Goal: Navigation & Orientation: Find specific page/section

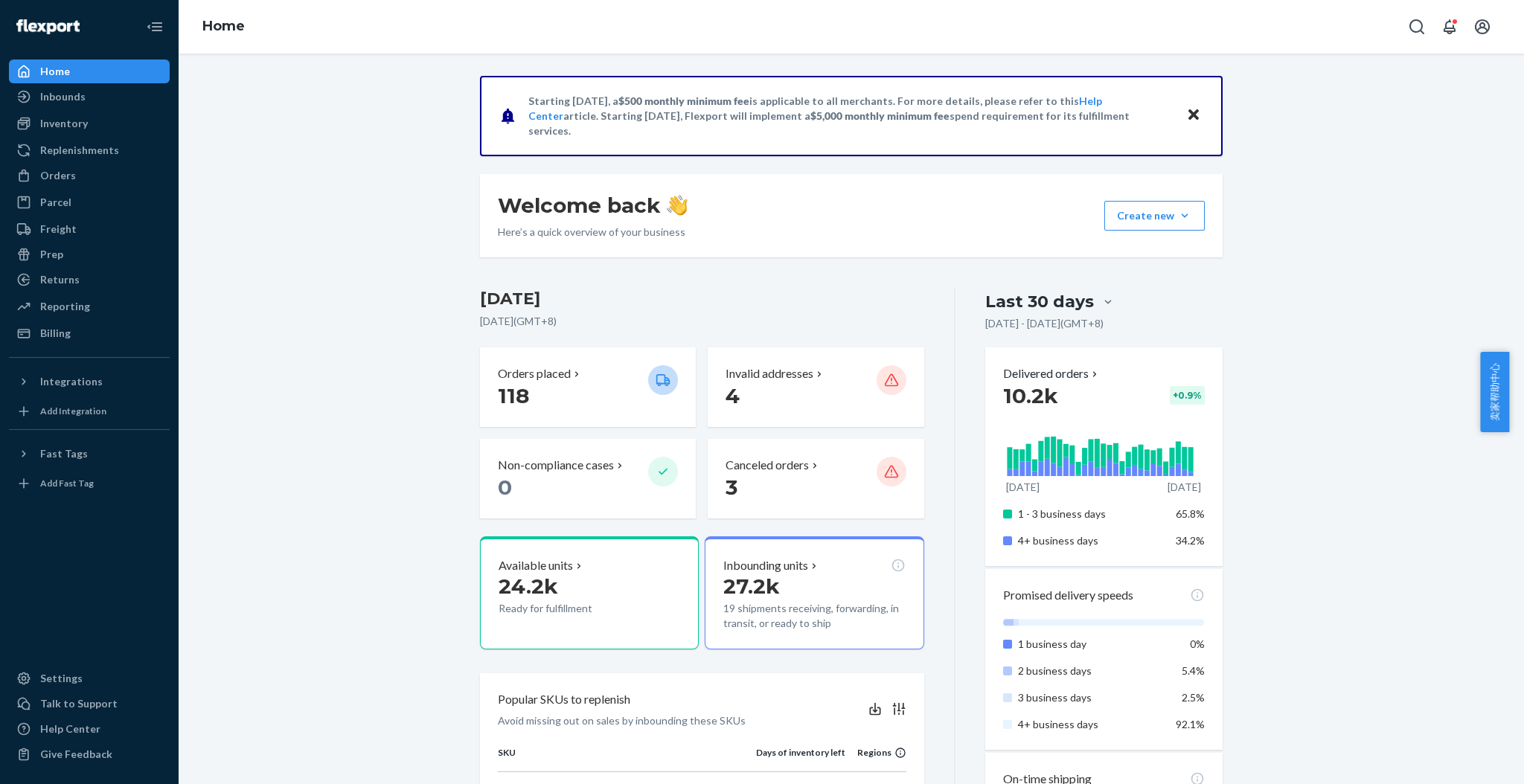
scroll to position [397, 0]
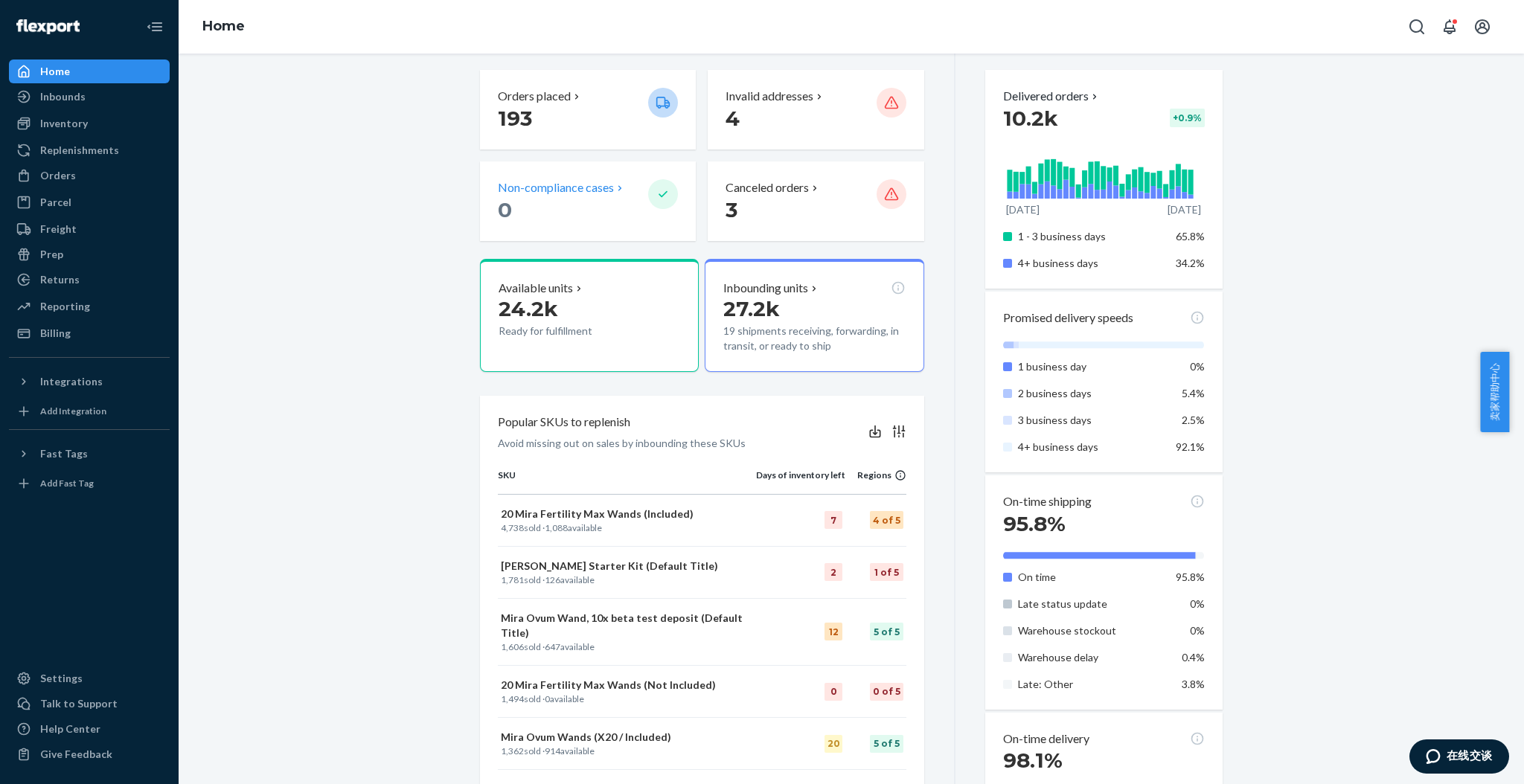
scroll to position [422, 0]
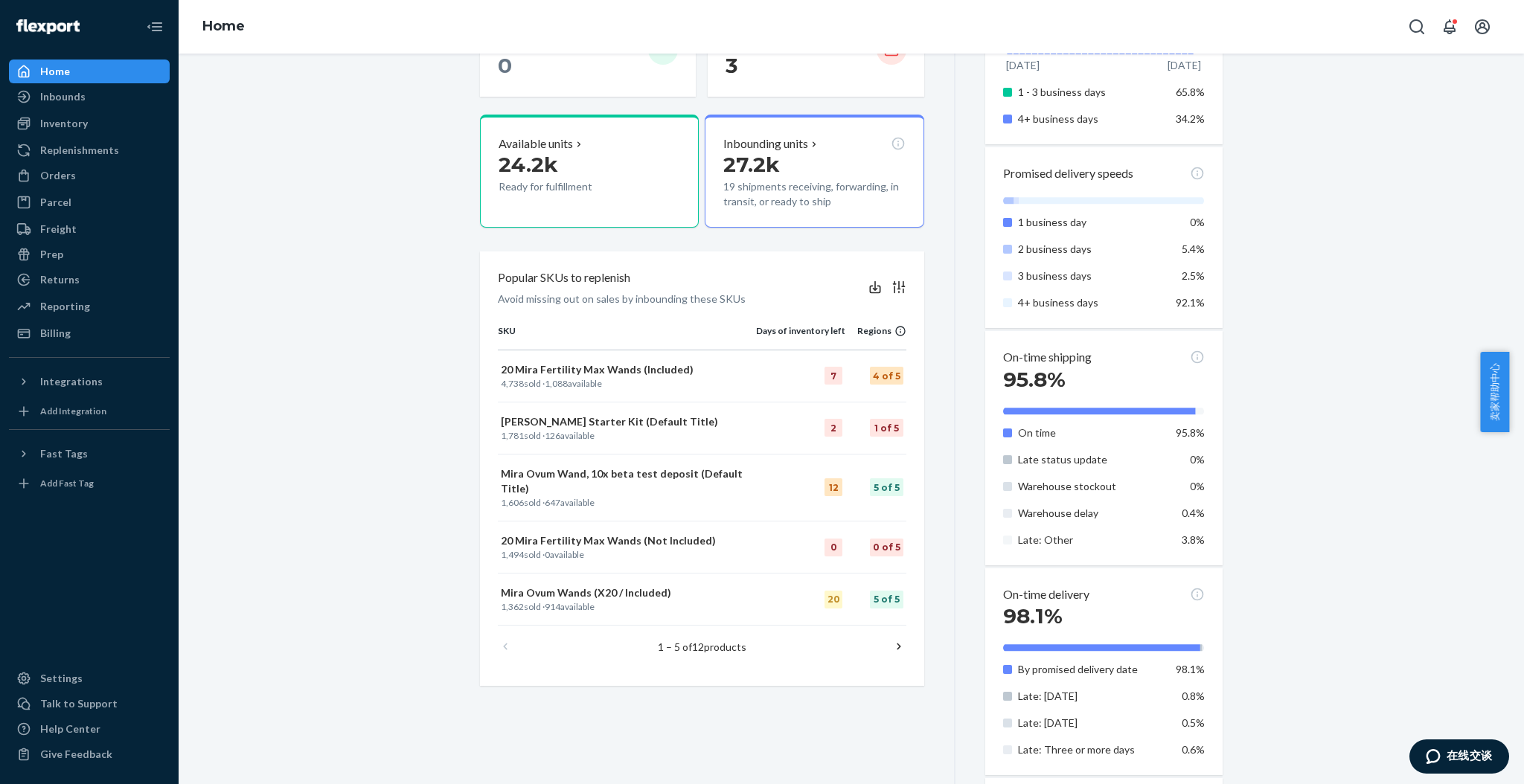
click at [893, 639] on icon at bounding box center [899, 647] width 15 height 15
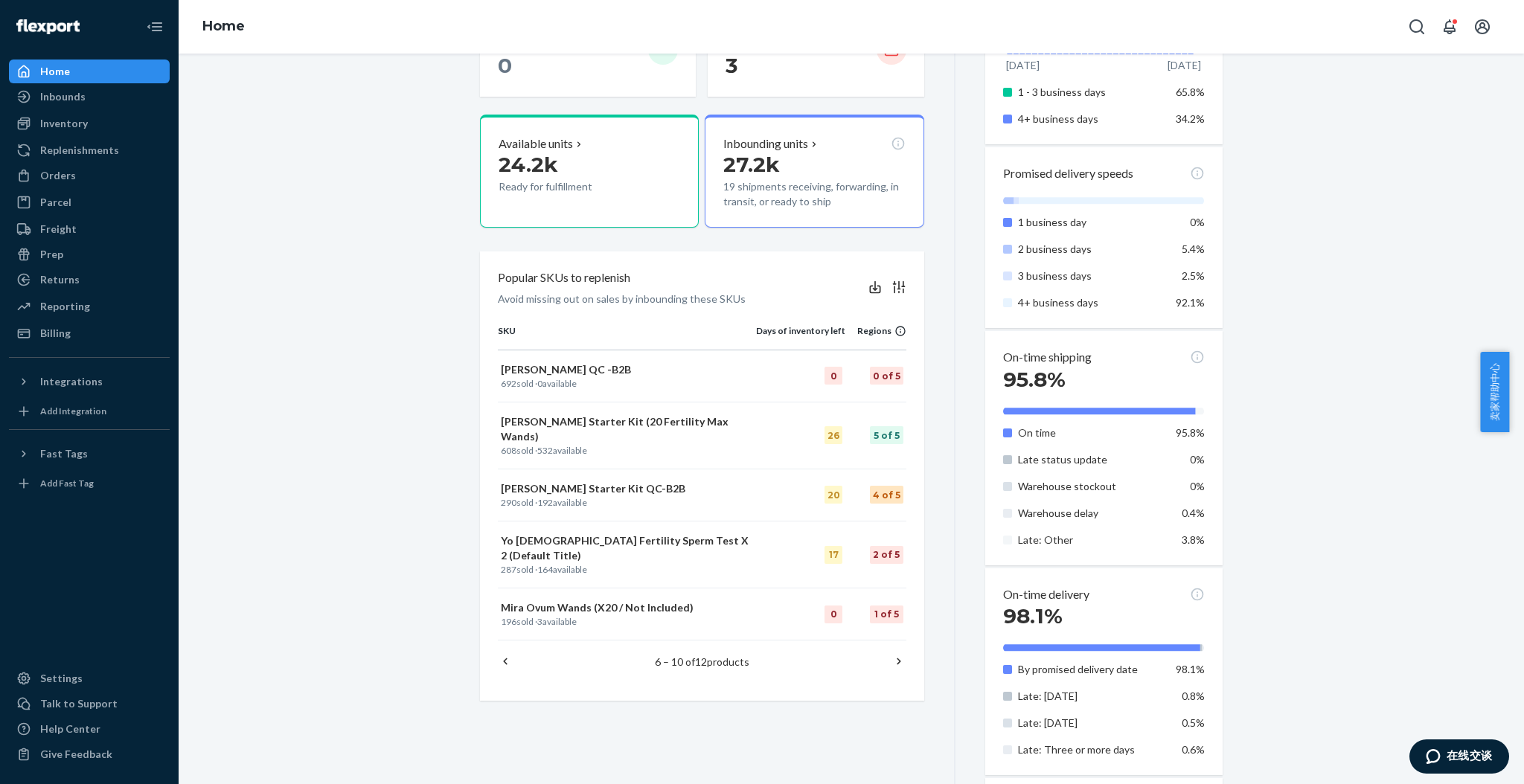
click at [892, 654] on icon at bounding box center [899, 662] width 15 height 15
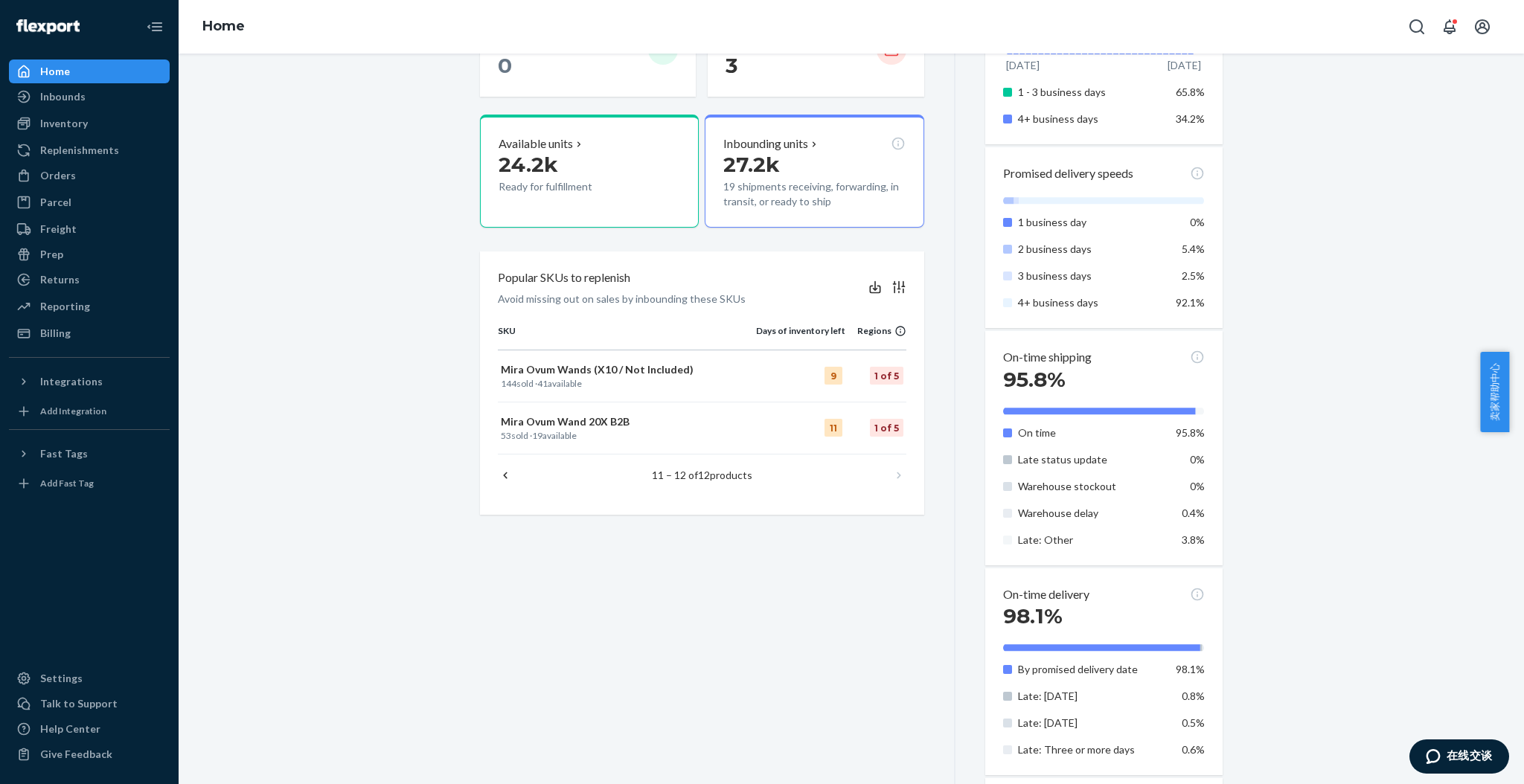
click at [501, 471] on icon at bounding box center [505, 475] width 15 height 15
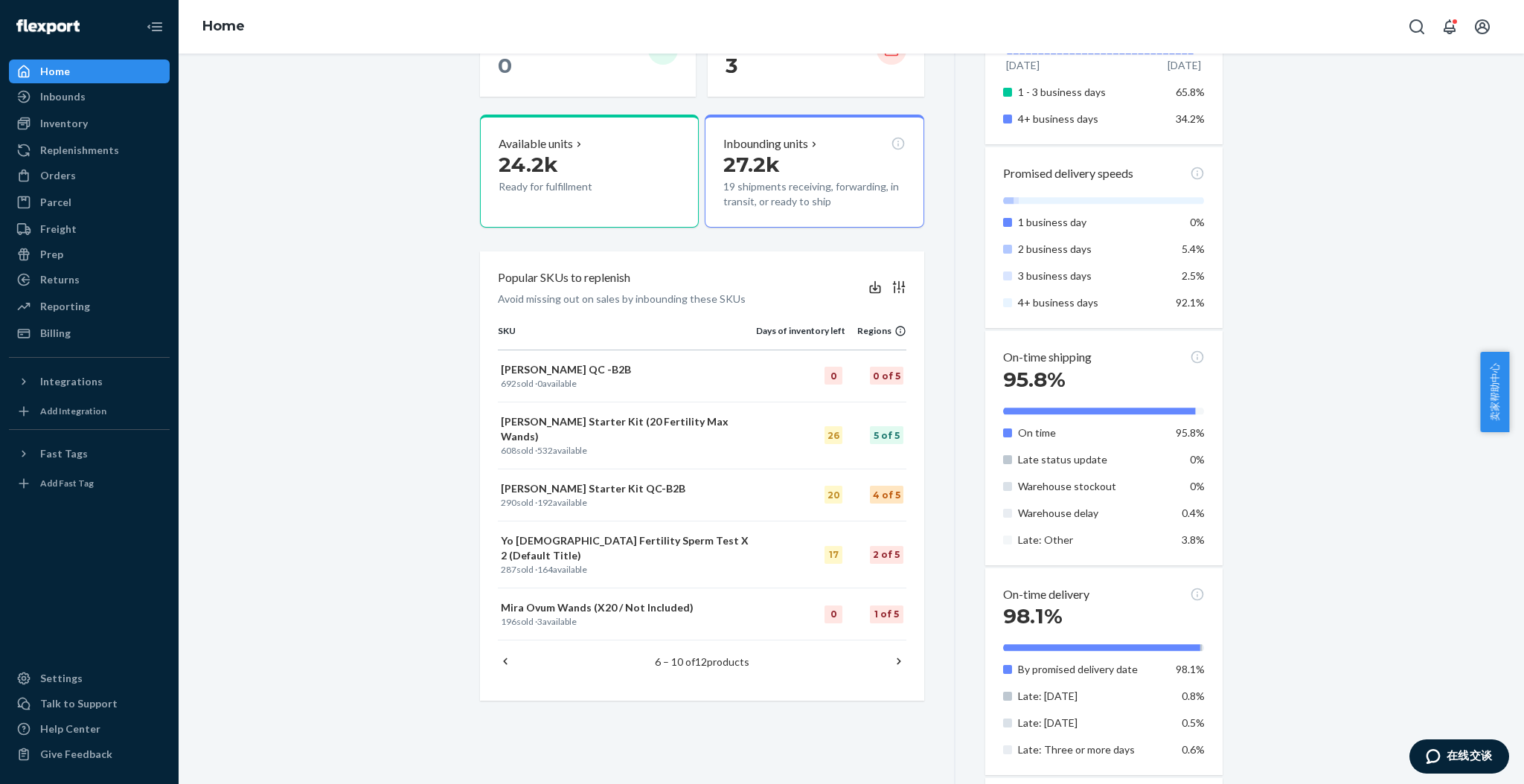
click at [503, 654] on icon at bounding box center [505, 662] width 15 height 15
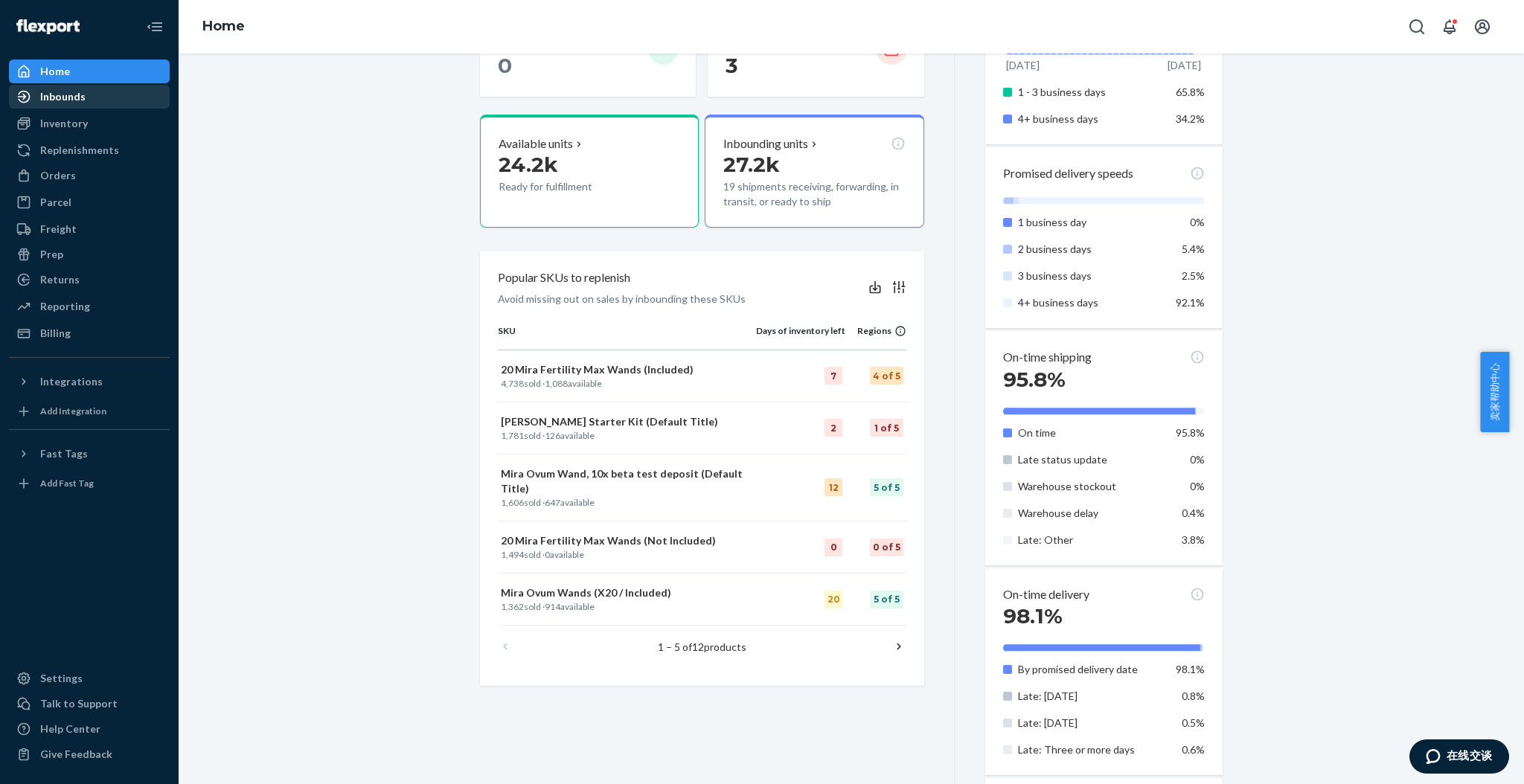
click at [63, 99] on div "Inbounds" at bounding box center [63, 97] width 45 height 15
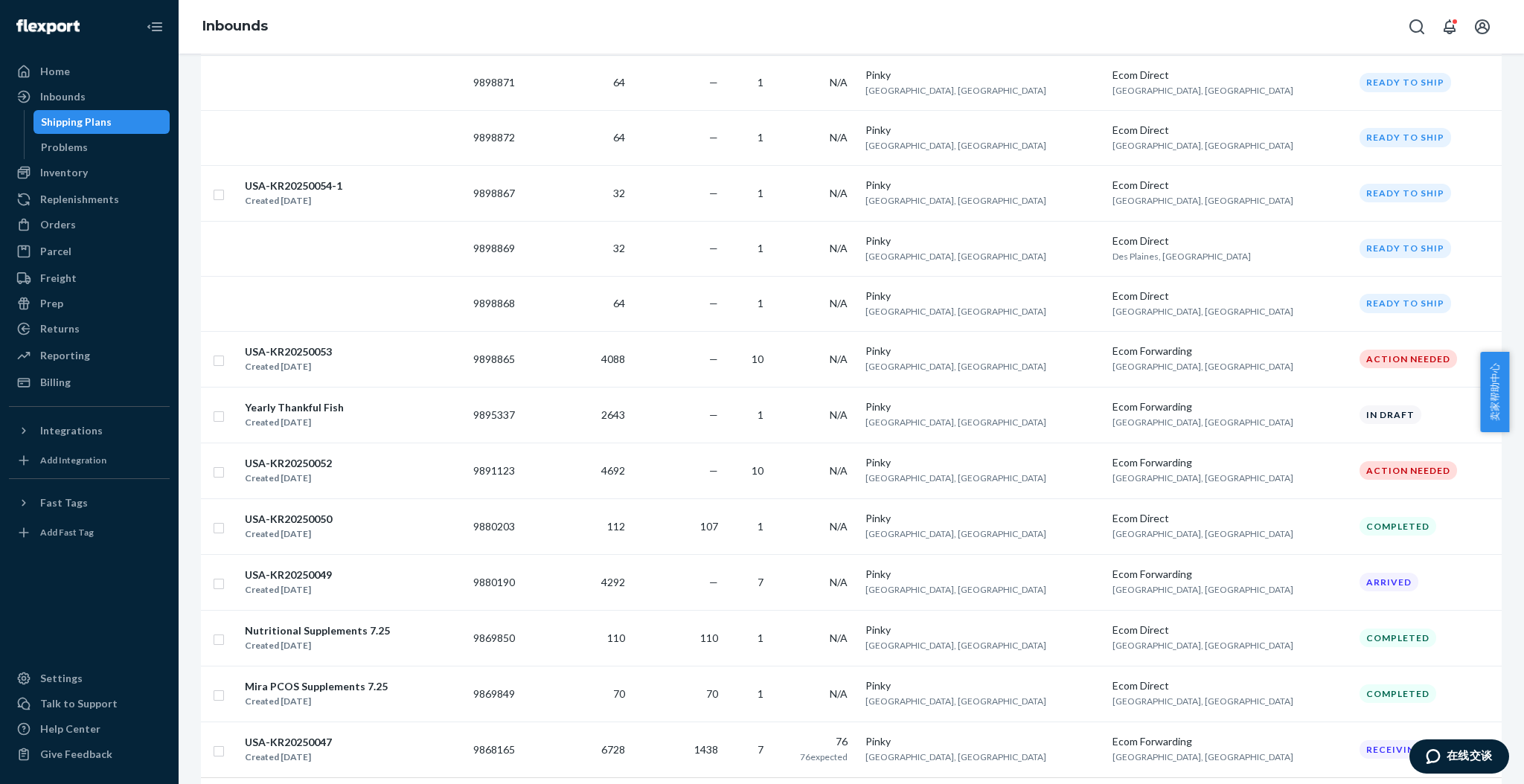
scroll to position [1021, 0]
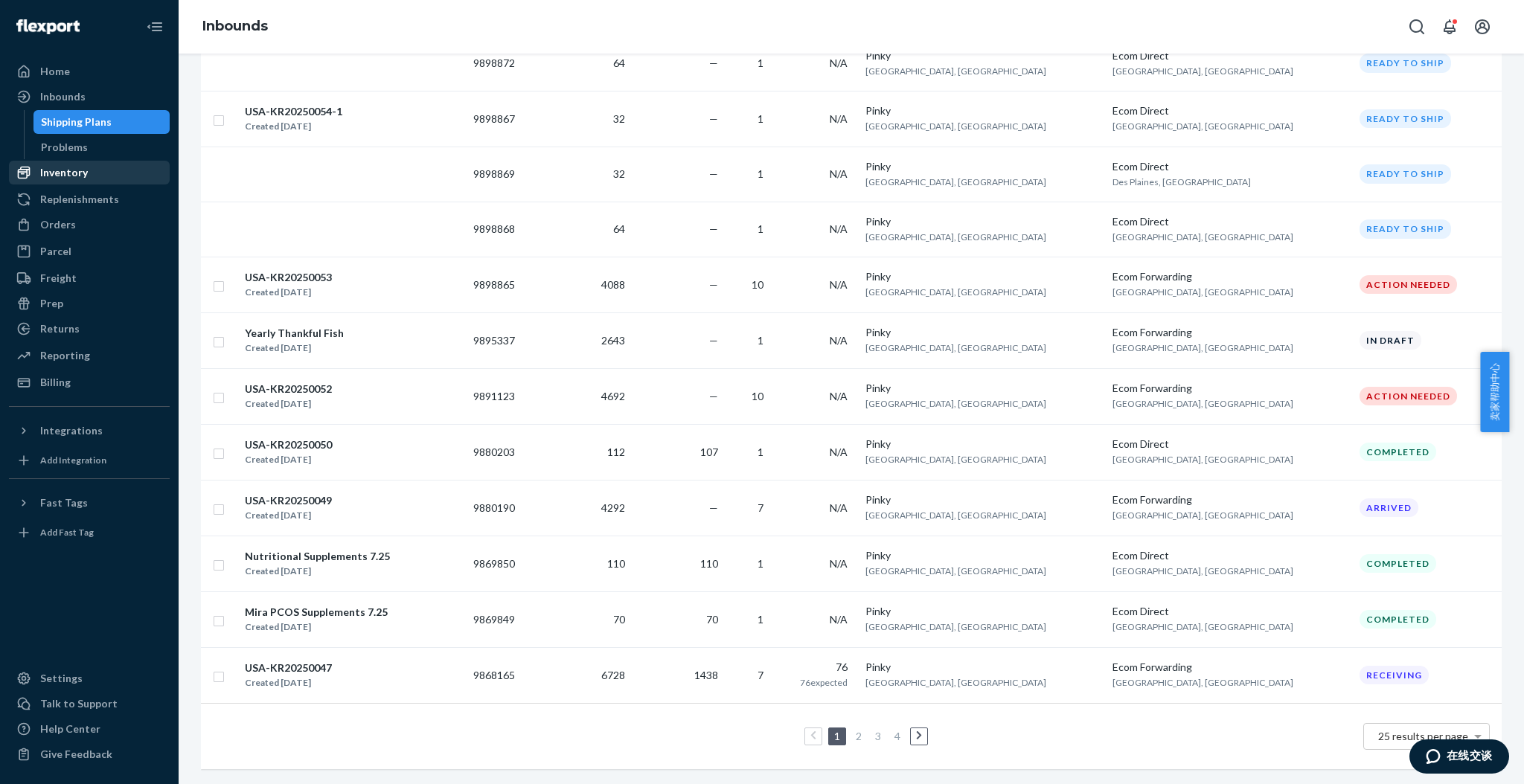
click at [84, 174] on div "Inventory" at bounding box center [64, 173] width 48 height 15
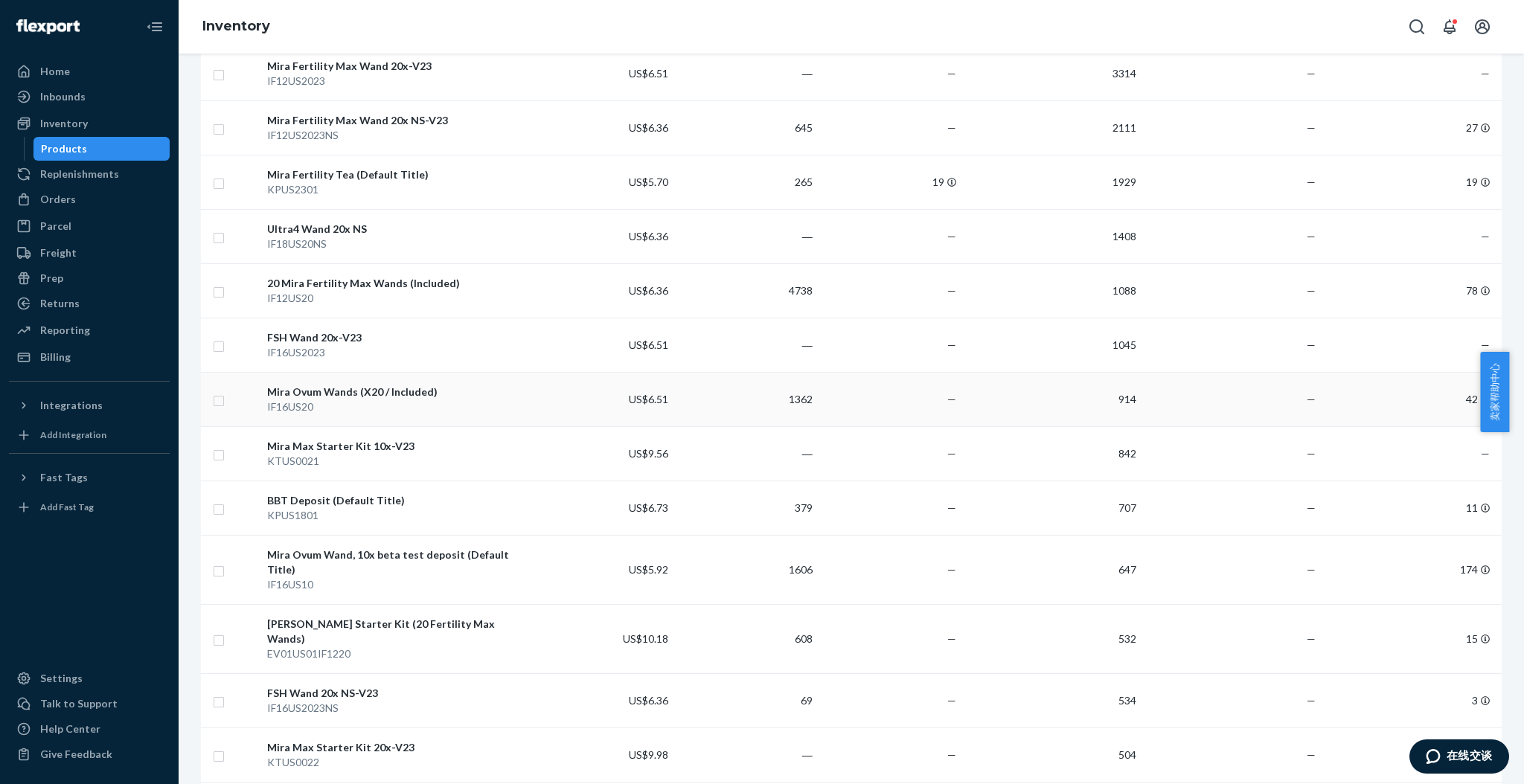
scroll to position [297, 0]
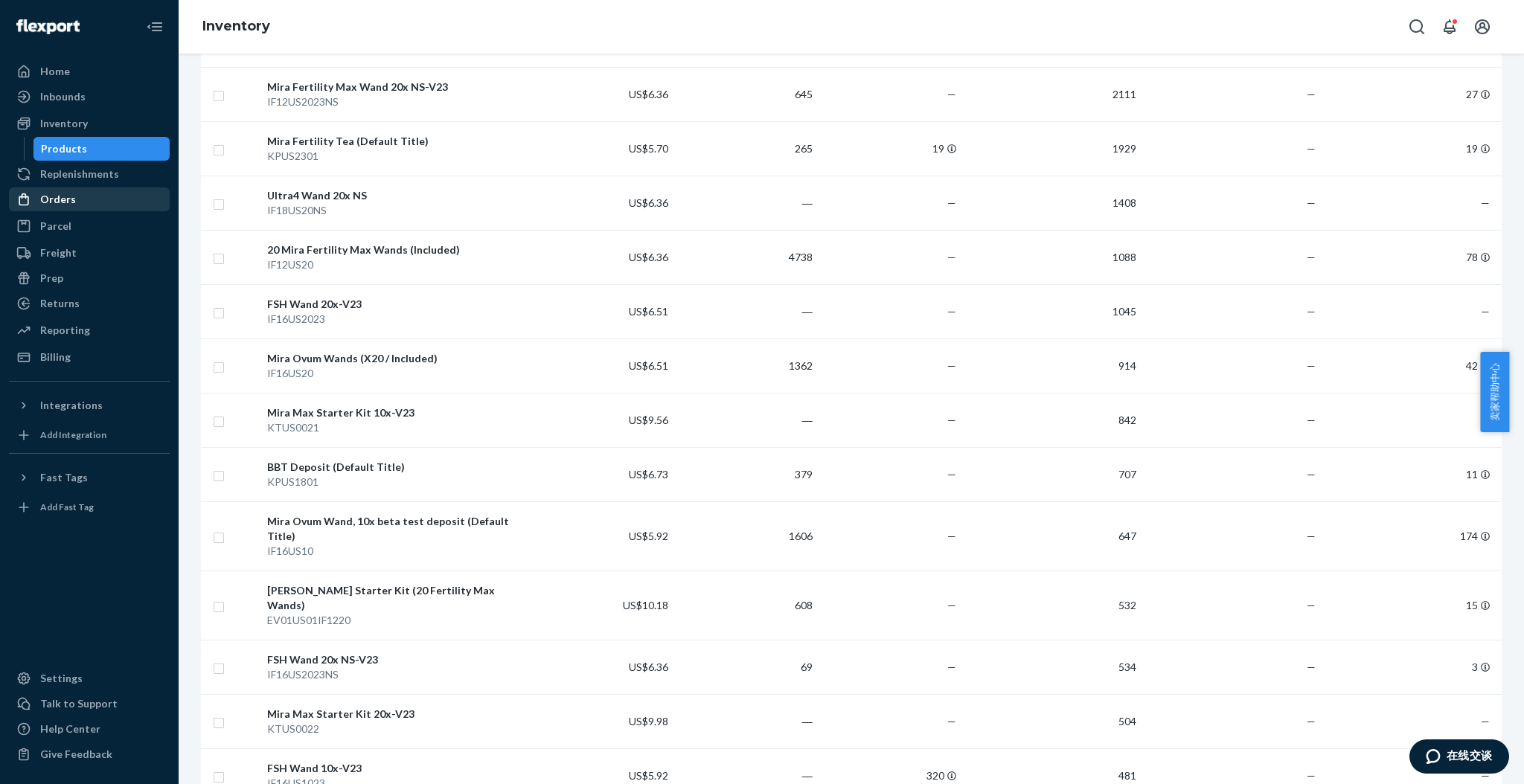
click at [98, 200] on div "Orders" at bounding box center [89, 199] width 158 height 21
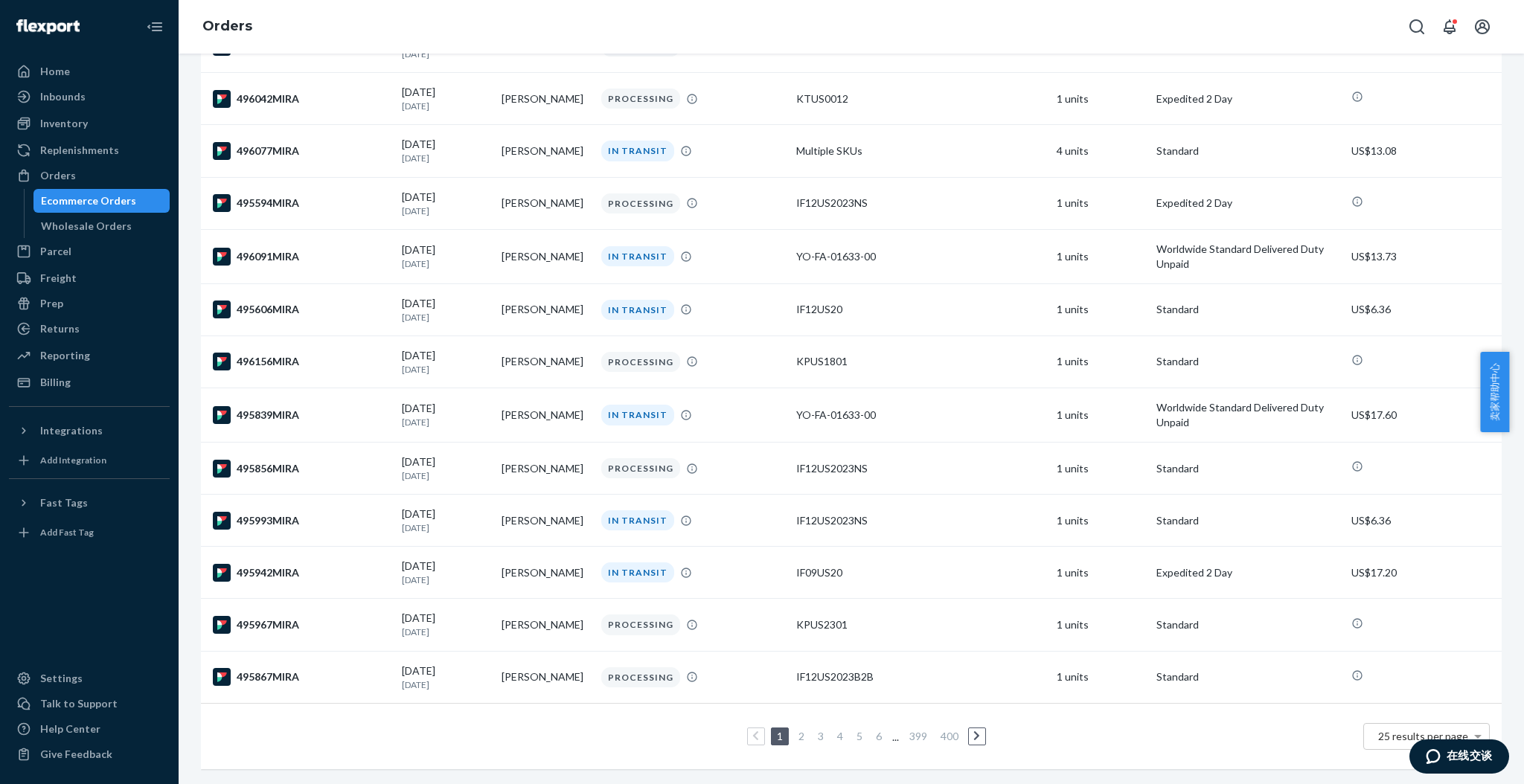
scroll to position [827, 0]
click at [797, 729] on link "2" at bounding box center [802, 735] width 12 height 12
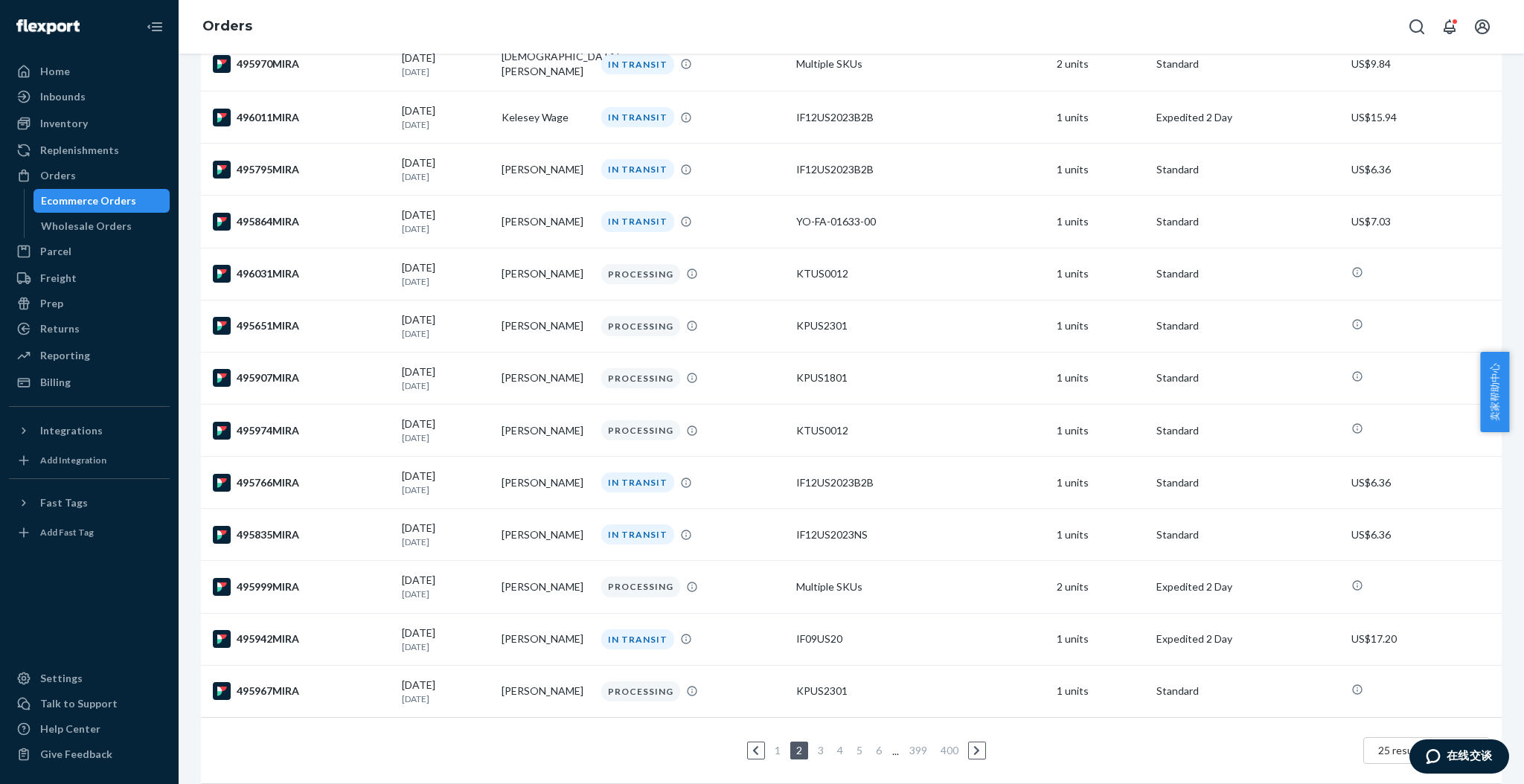
scroll to position [824, 0]
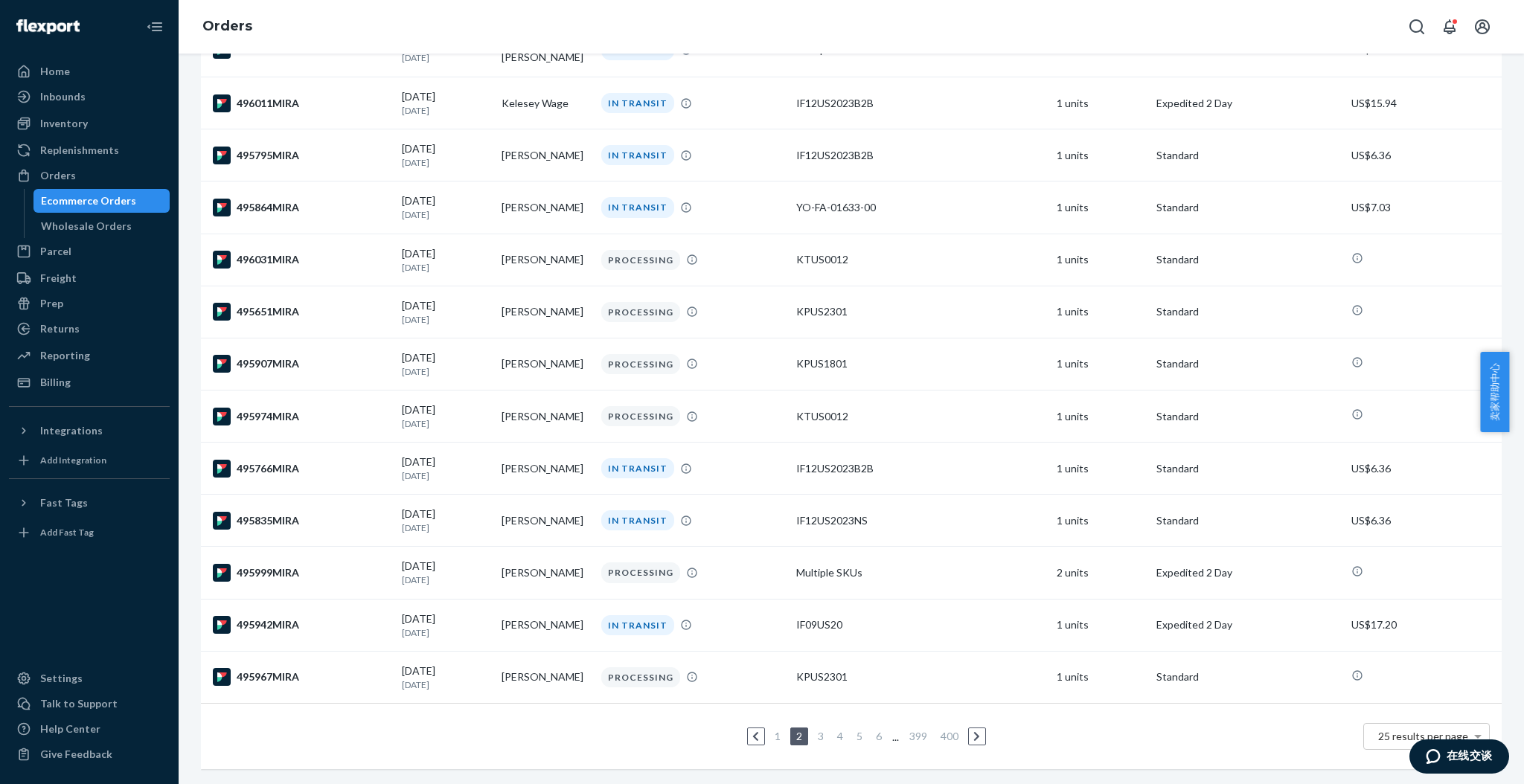
click at [815, 729] on link "3" at bounding box center [821, 735] width 12 height 12
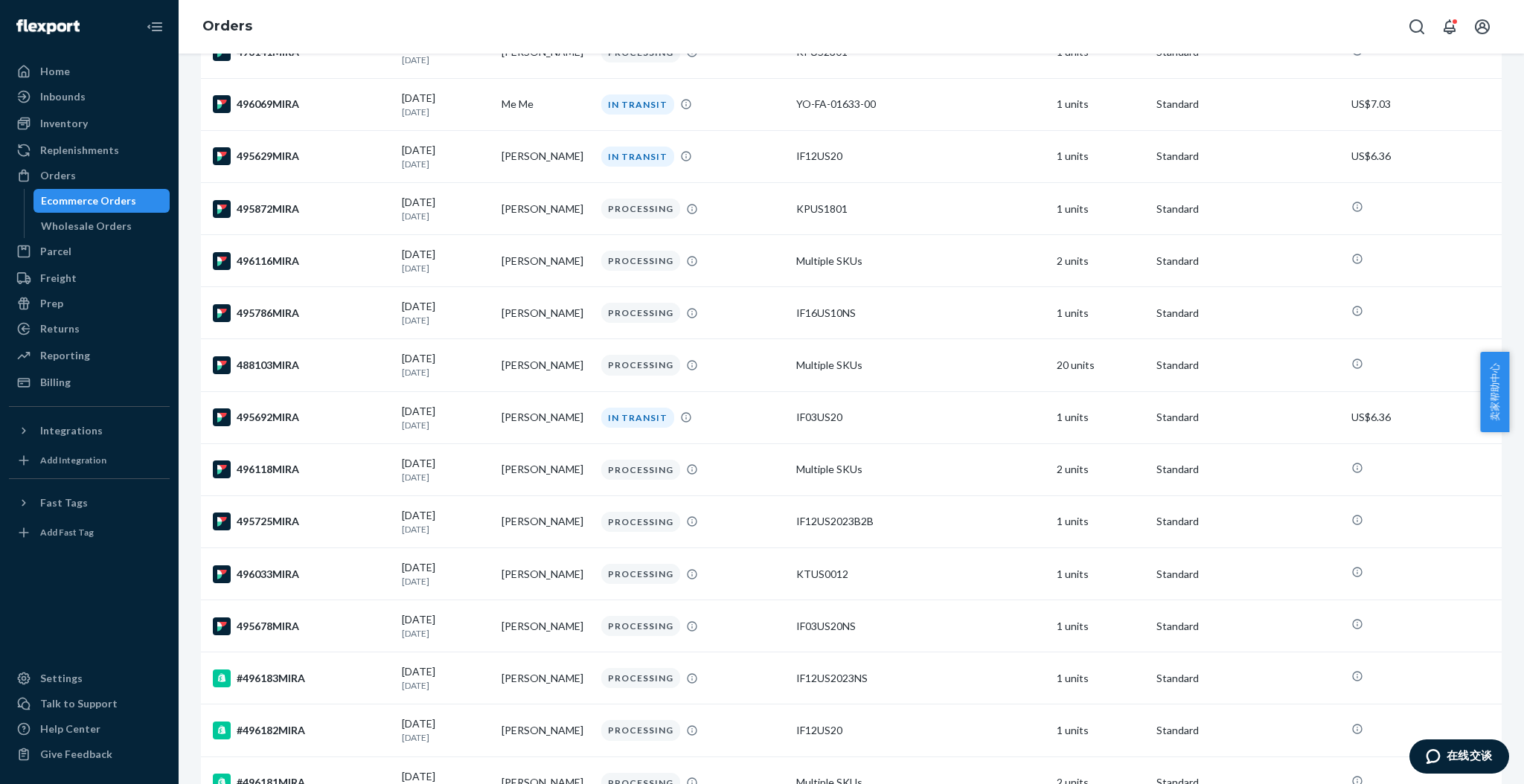
scroll to position [820, 0]
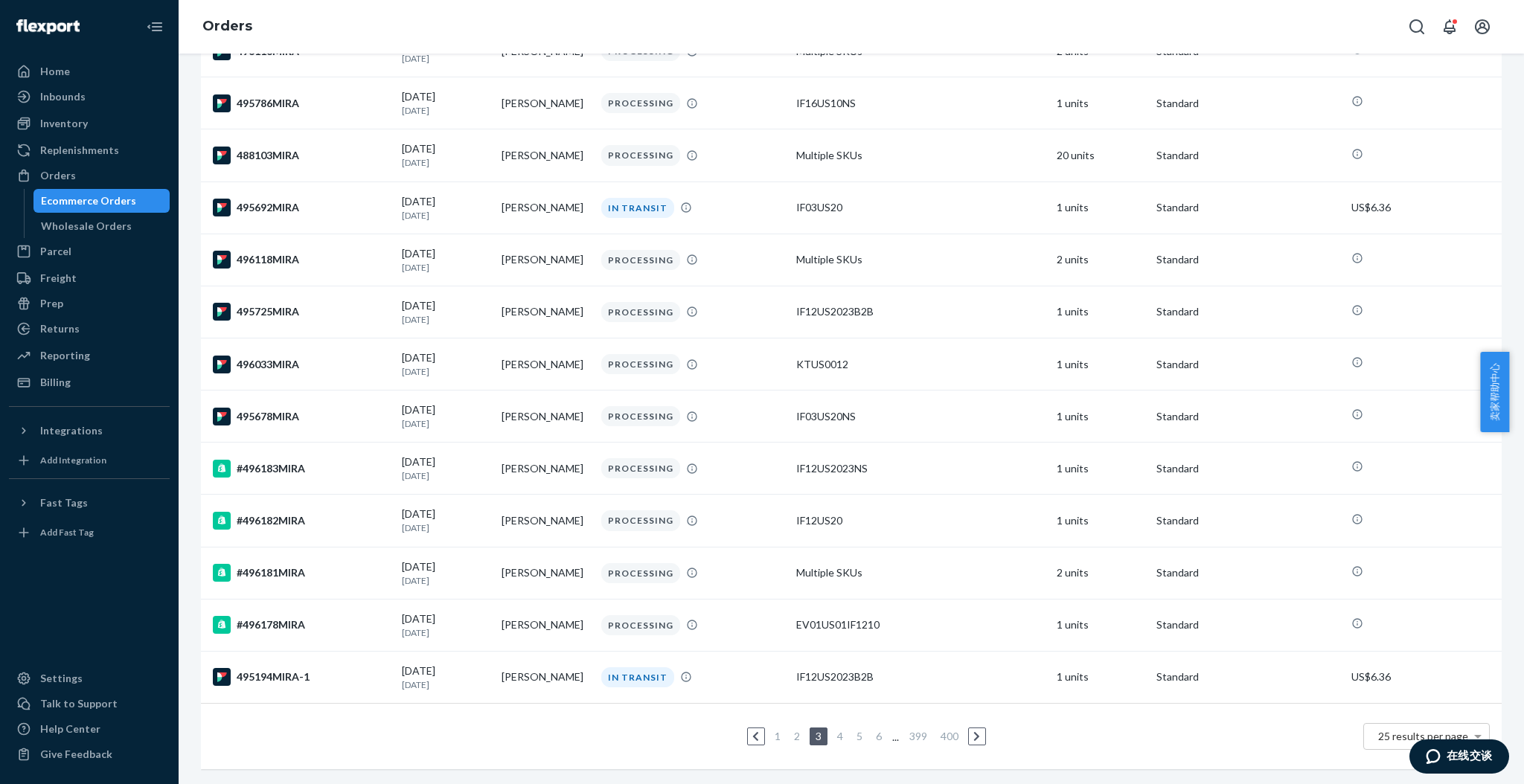
click at [835, 729] on link "4" at bounding box center [841, 735] width 12 height 12
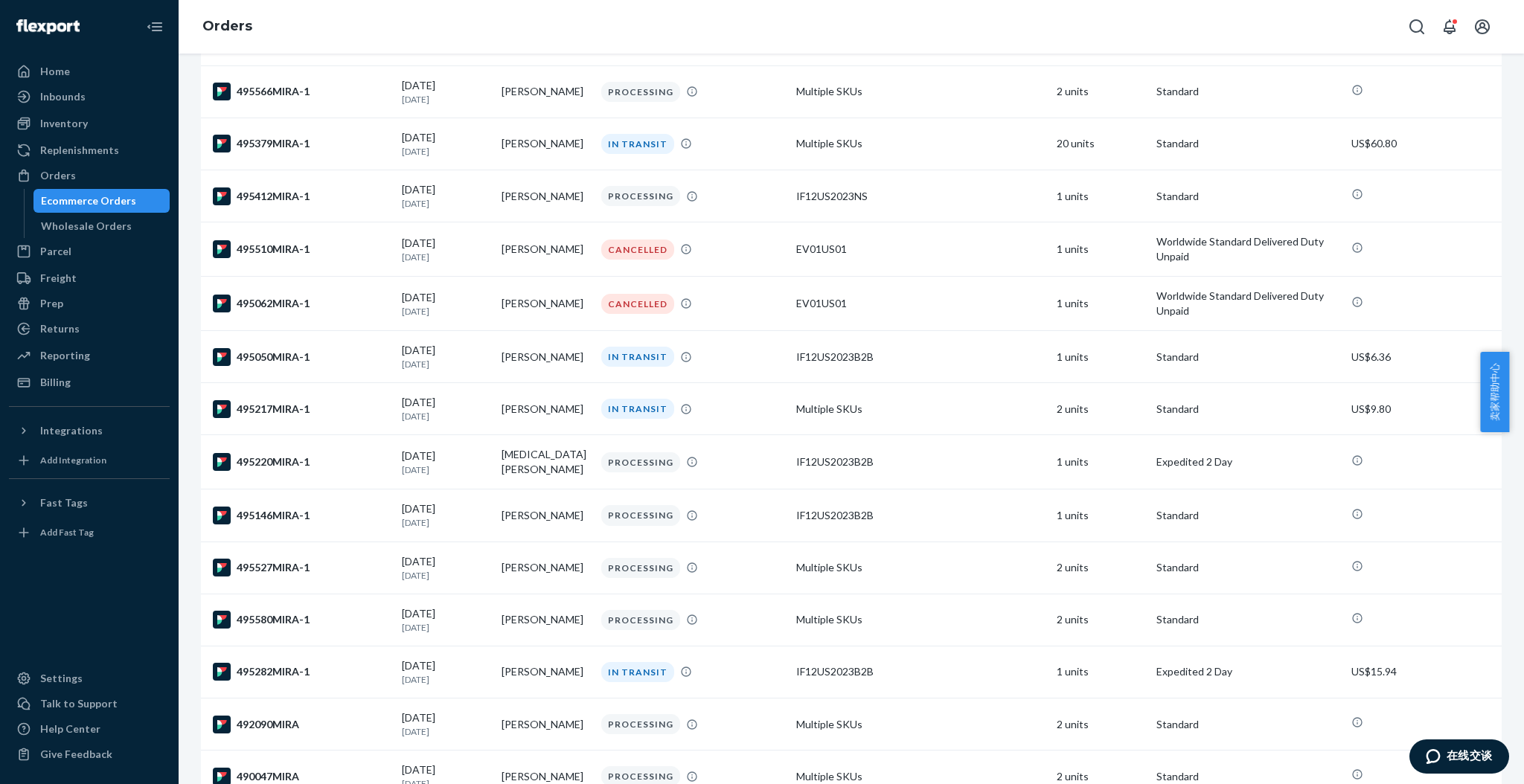
scroll to position [826, 0]
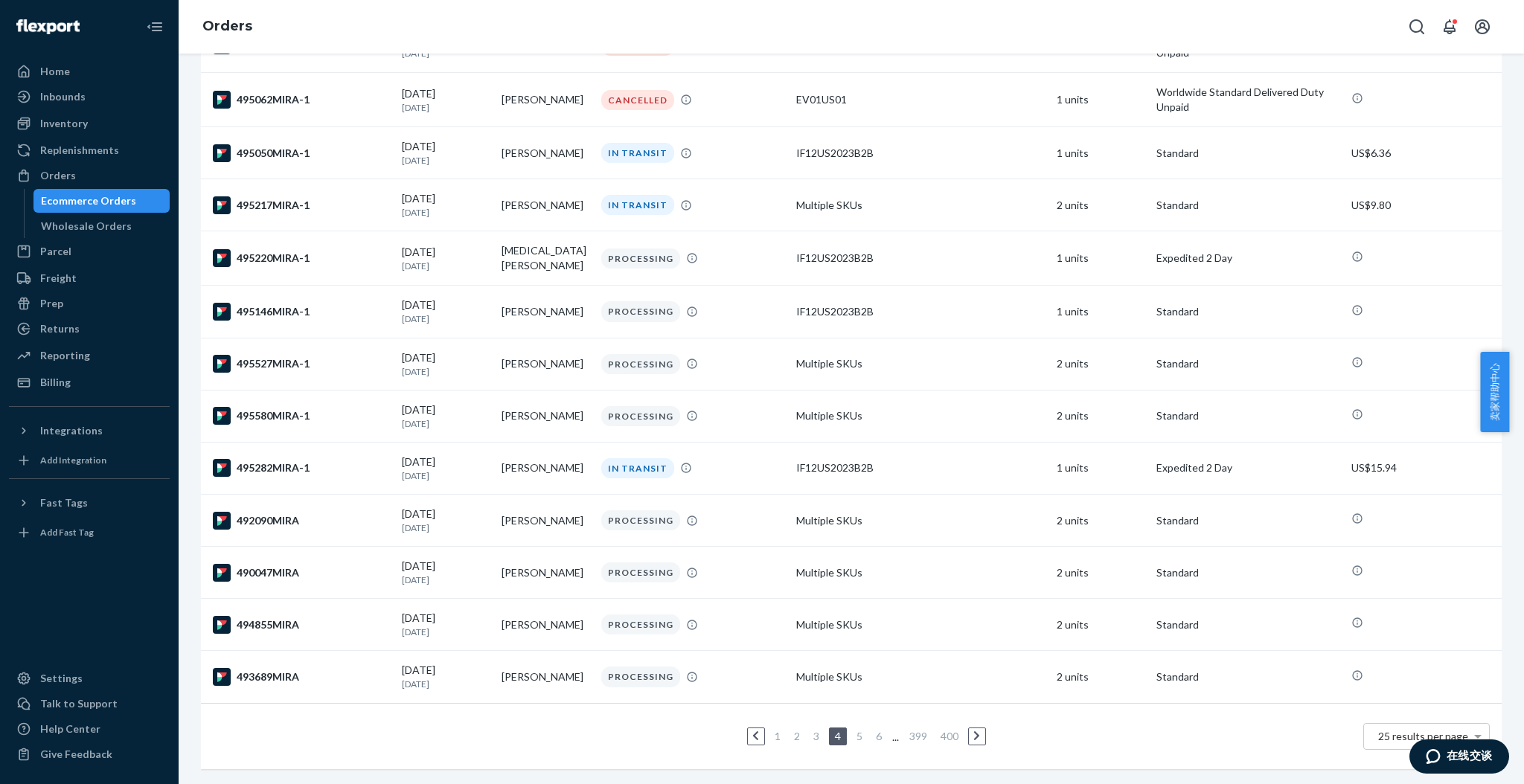
click at [854, 729] on link "5" at bounding box center [860, 735] width 12 height 12
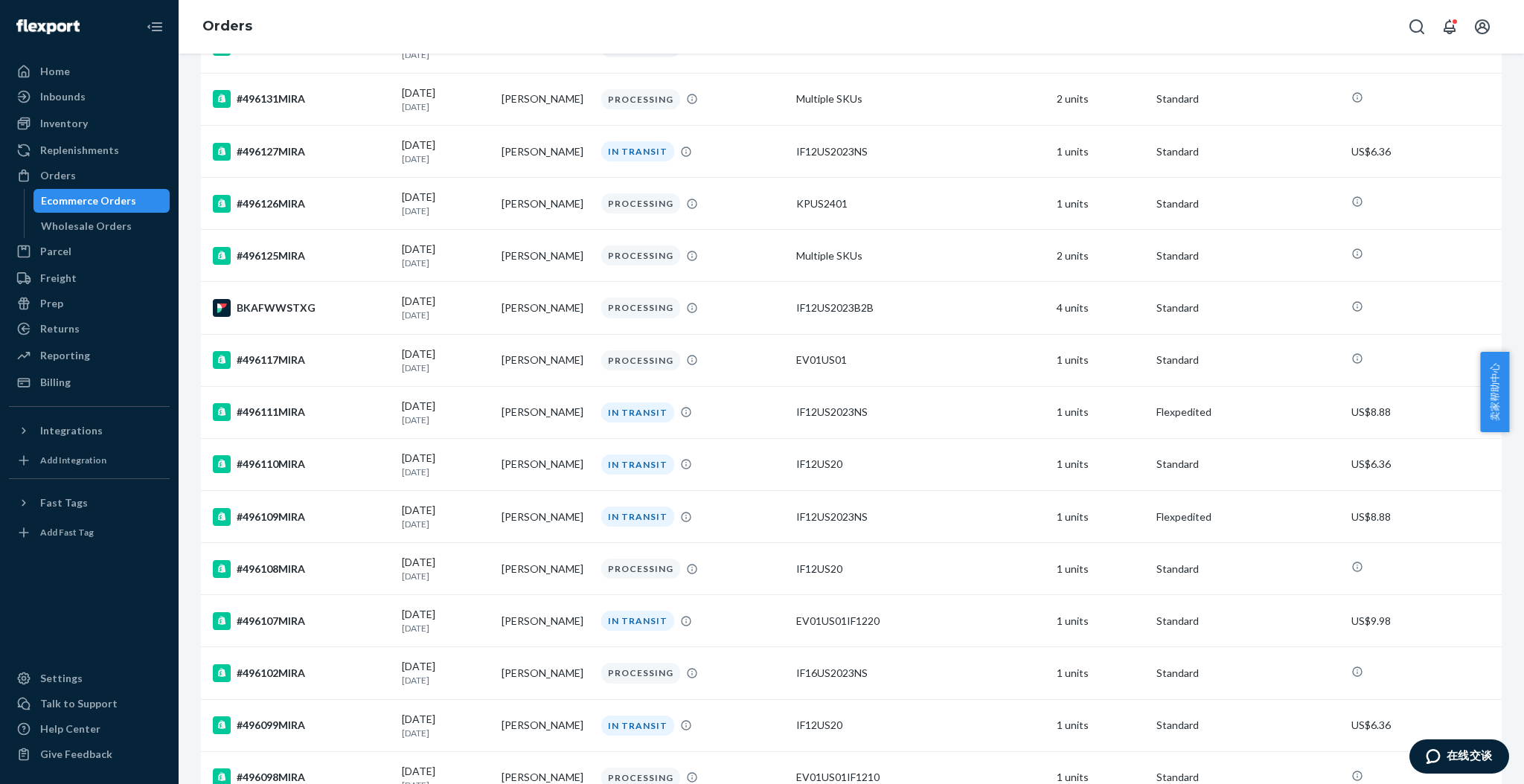
scroll to position [836, 0]
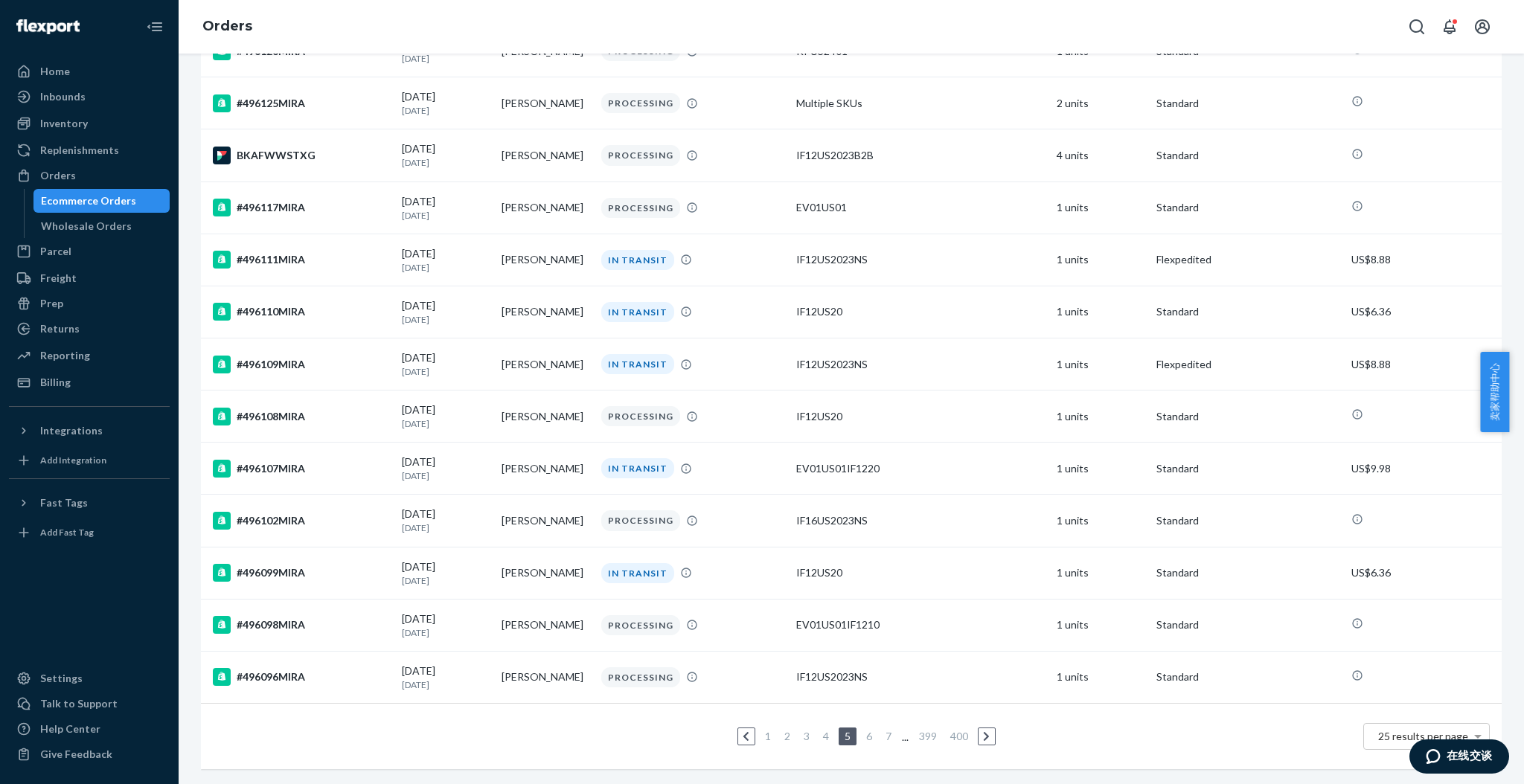
click at [864, 729] on link "6" at bounding box center [869, 735] width 12 height 12
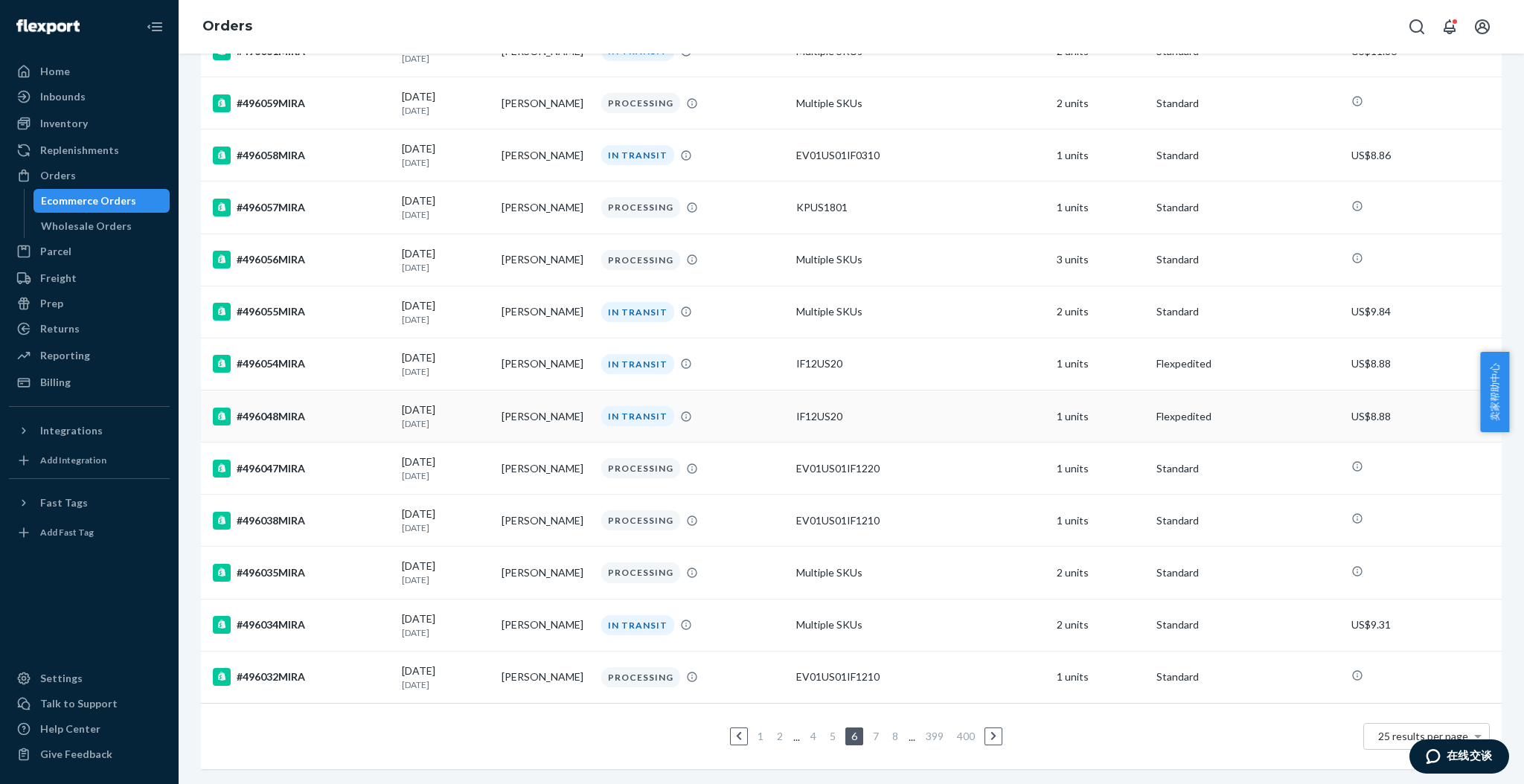
scroll to position [827, 0]
click at [79, 68] on div "Home" at bounding box center [89, 71] width 158 height 21
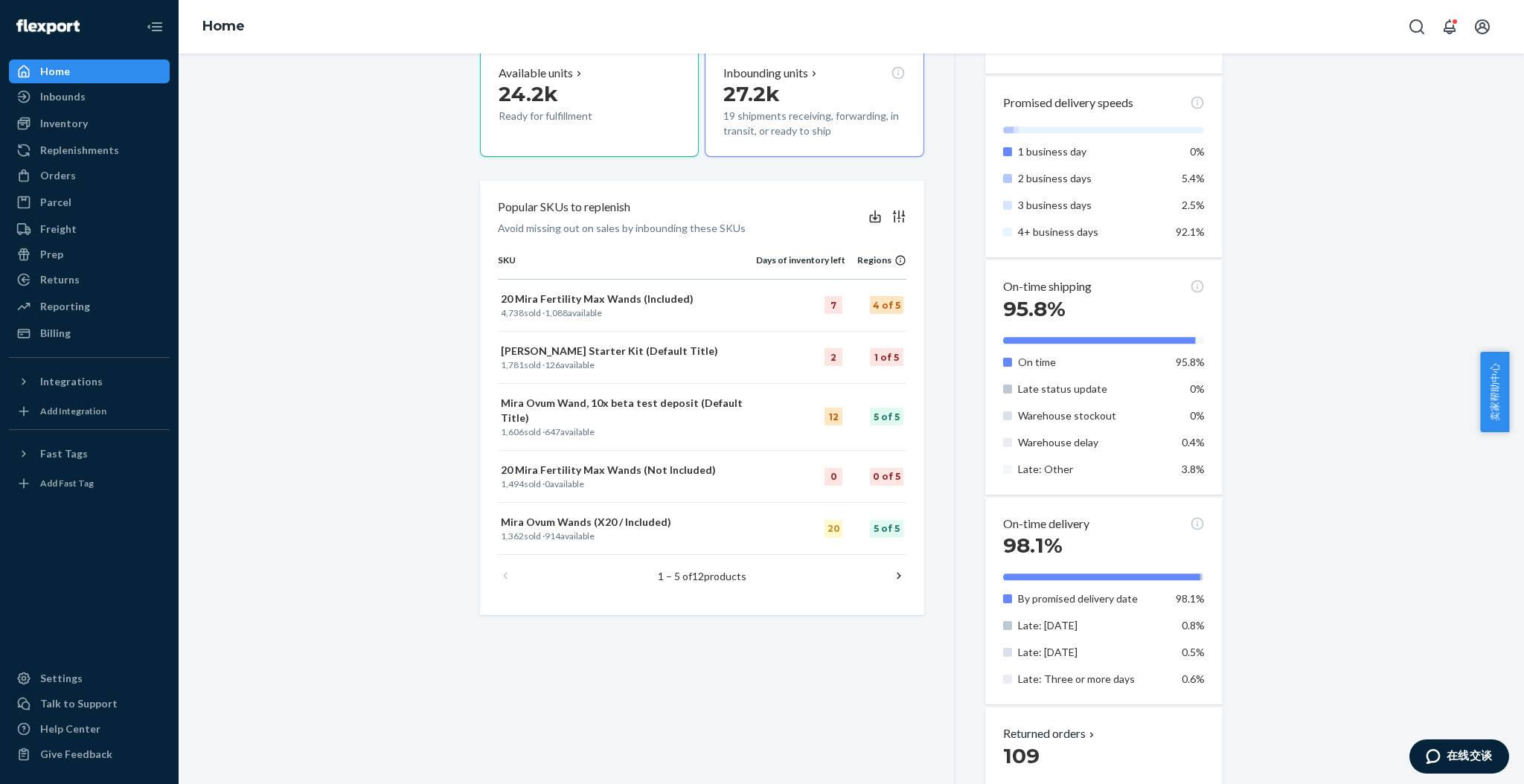
scroll to position [496, 0]
